Goal: Book appointment/travel/reservation

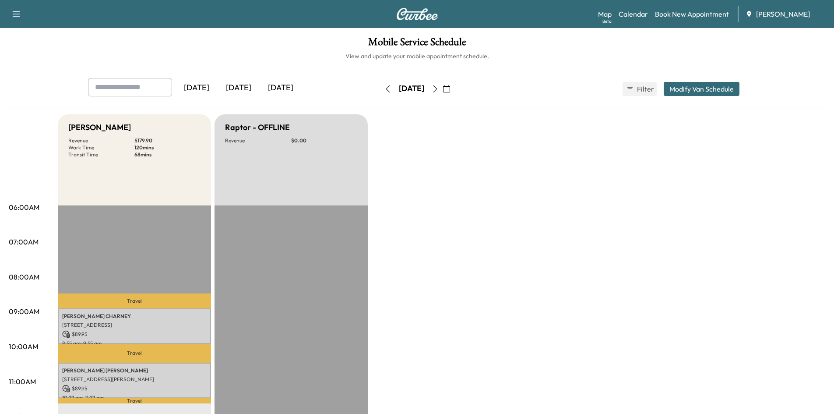
click at [386, 89] on icon "button" at bounding box center [388, 88] width 4 height 7
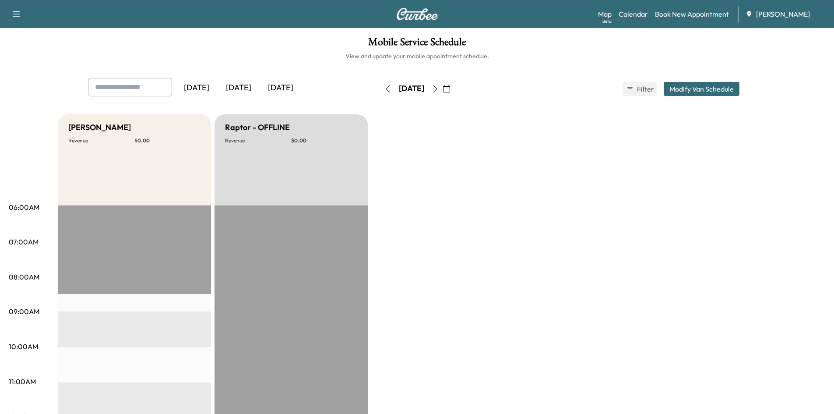
click at [454, 89] on button "button" at bounding box center [446, 89] width 15 height 14
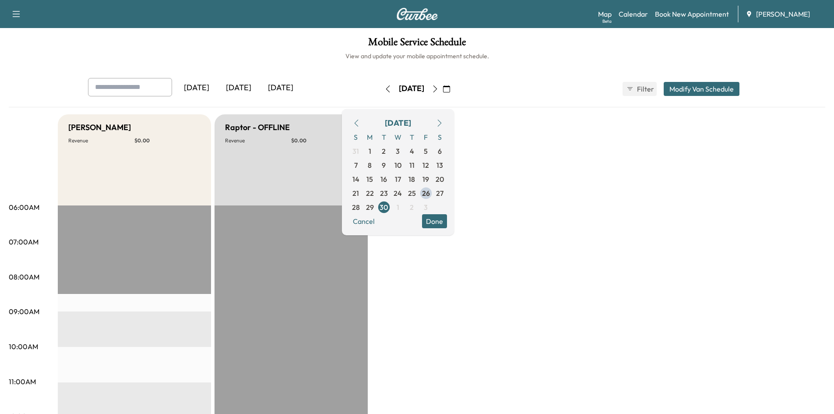
click at [360, 122] on icon "button" at bounding box center [356, 122] width 7 height 7
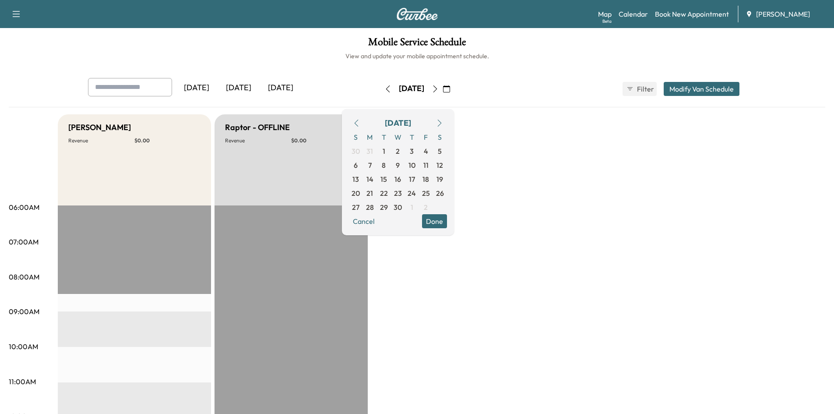
click at [360, 122] on icon "button" at bounding box center [356, 122] width 7 height 7
click at [374, 208] on span "24" at bounding box center [369, 207] width 8 height 11
click at [388, 204] on span "25" at bounding box center [384, 207] width 8 height 11
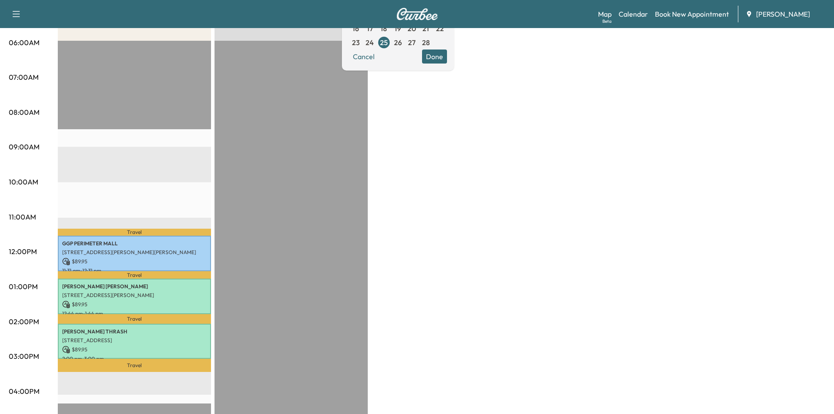
scroll to position [167, 0]
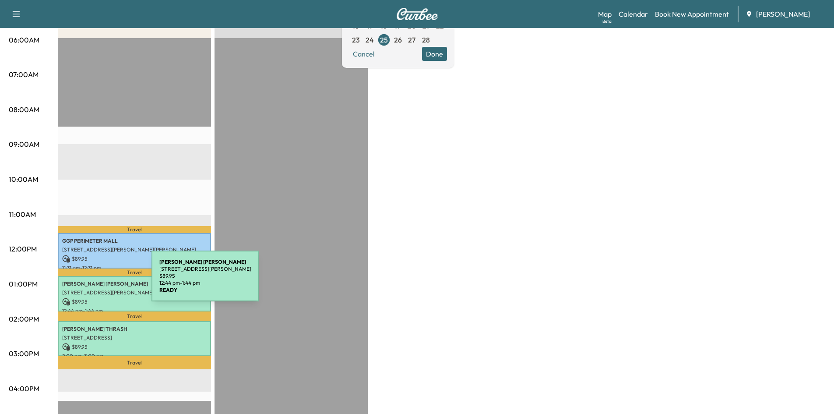
click at [86, 281] on p "[PERSON_NAME]" at bounding box center [134, 283] width 144 height 7
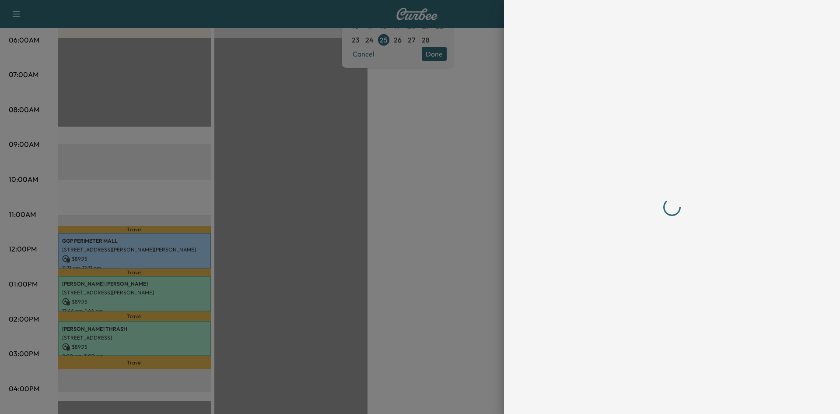
click at [654, 398] on div at bounding box center [672, 207] width 280 height 414
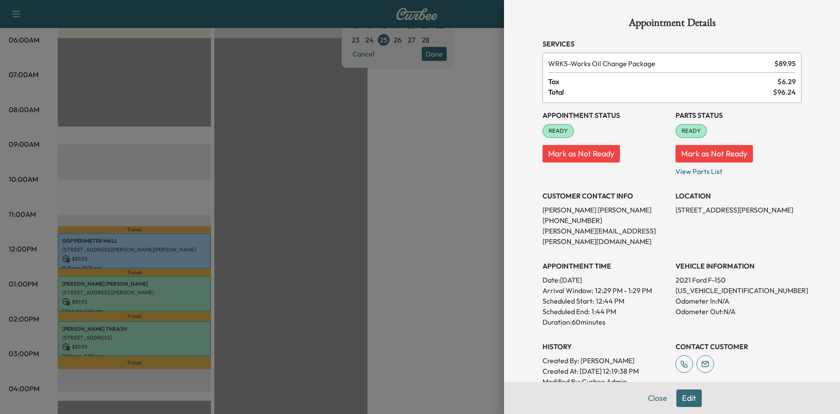
click at [650, 398] on button "Close" at bounding box center [657, 398] width 31 height 18
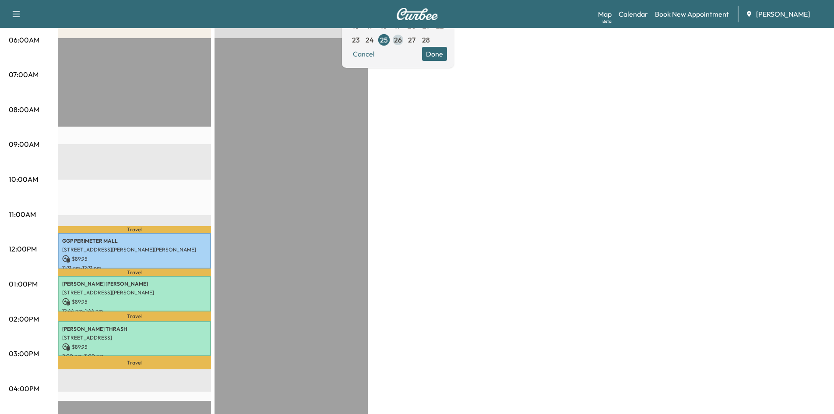
click at [402, 41] on span "26" at bounding box center [398, 40] width 8 height 11
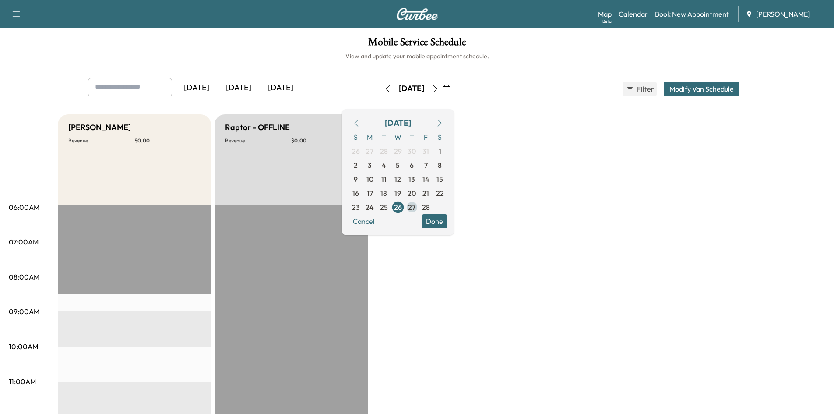
click at [415, 209] on span "27" at bounding box center [411, 207] width 7 height 11
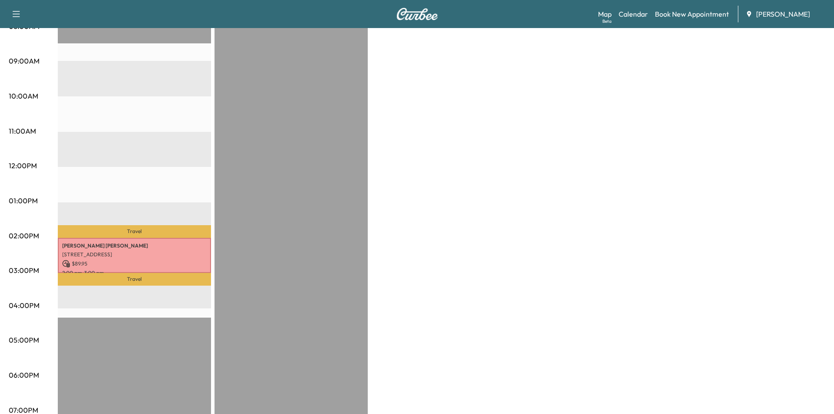
scroll to position [259, 0]
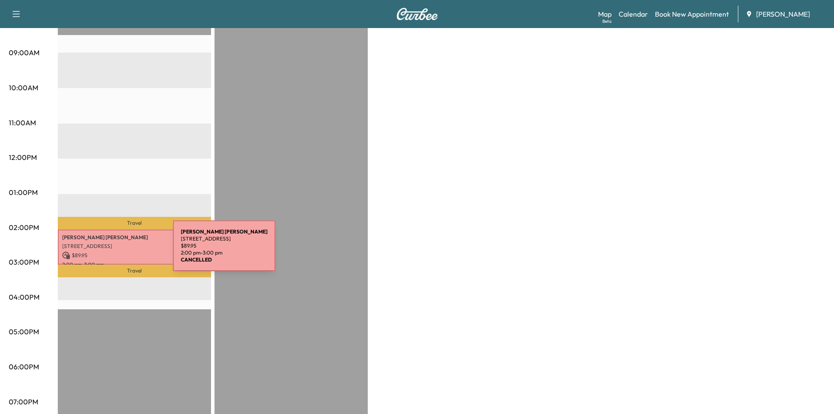
click at [105, 251] on p "$ 89.95" at bounding box center [134, 255] width 144 height 8
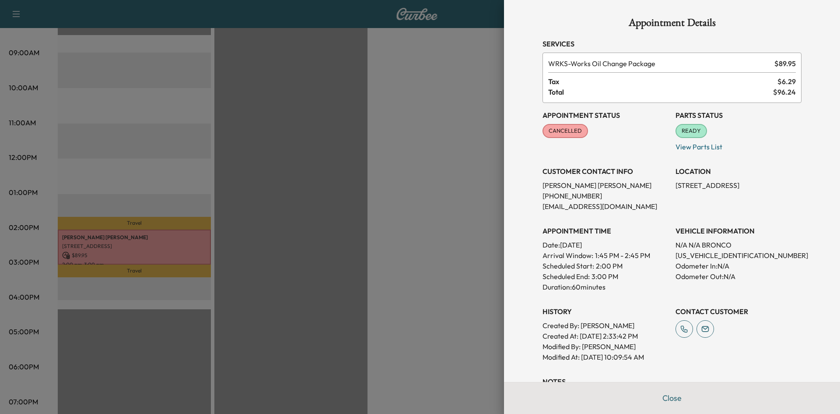
click at [663, 396] on div "Appointment Details Services WRKS - Works Oil Change Package $ 89.95 Tax $ 6.29…" at bounding box center [672, 263] width 280 height 526
click at [673, 396] on button "Close" at bounding box center [672, 398] width 31 height 18
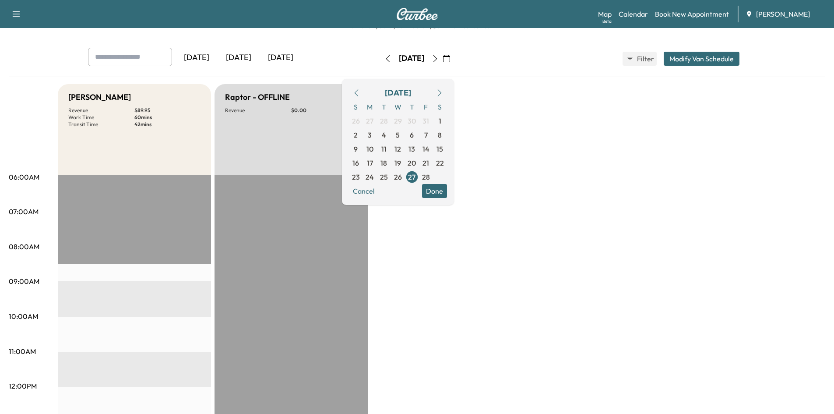
scroll to position [0, 0]
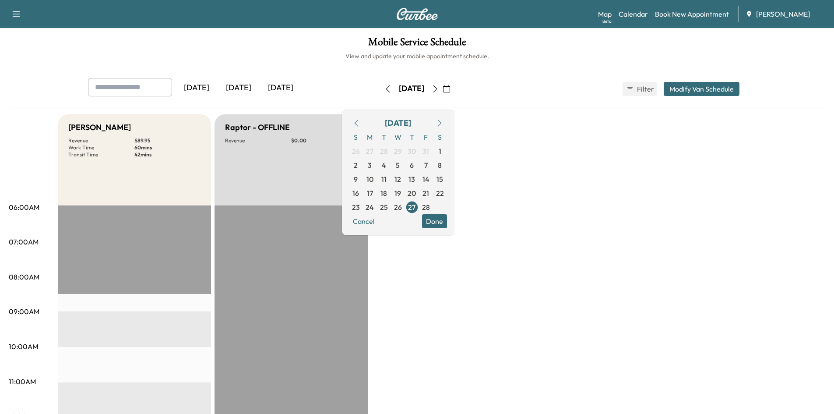
click at [450, 90] on icon "button" at bounding box center [446, 88] width 7 height 7
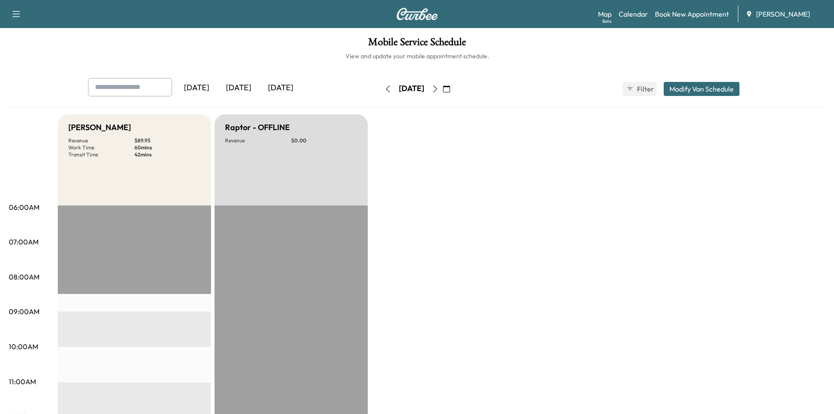
click at [438, 88] on icon "button" at bounding box center [434, 88] width 7 height 7
click at [450, 88] on icon "button" at bounding box center [446, 88] width 7 height 7
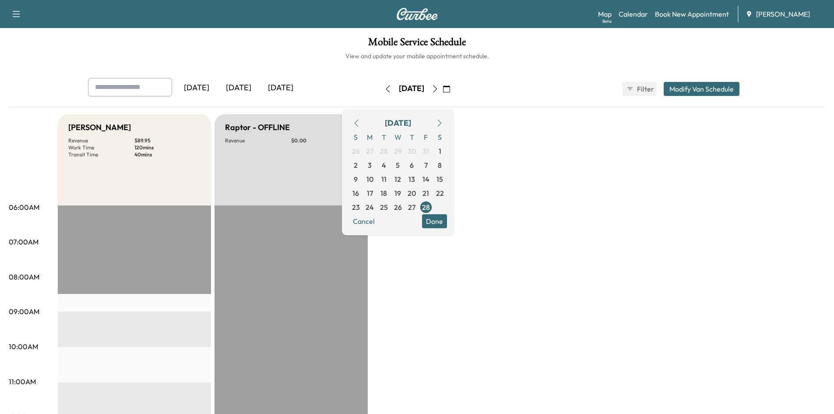
click at [447, 118] on button "button" at bounding box center [439, 123] width 15 height 14
click at [447, 119] on button "button" at bounding box center [439, 123] width 15 height 14
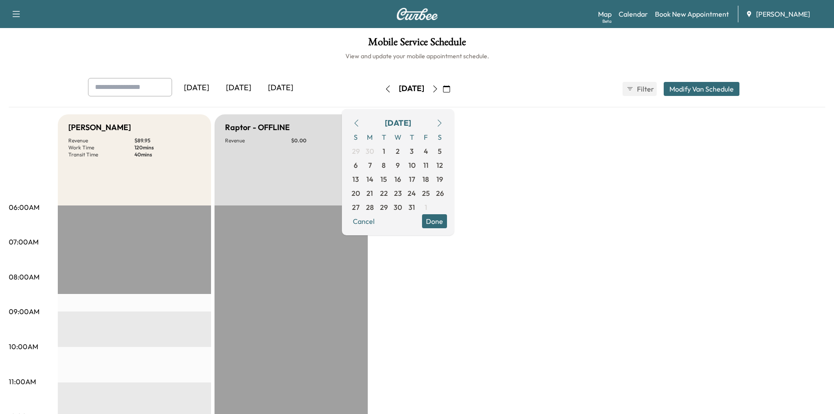
click at [447, 119] on button "button" at bounding box center [439, 123] width 15 height 14
click at [430, 192] on span "26" at bounding box center [426, 193] width 8 height 11
